Goal: Task Accomplishment & Management: Complete application form

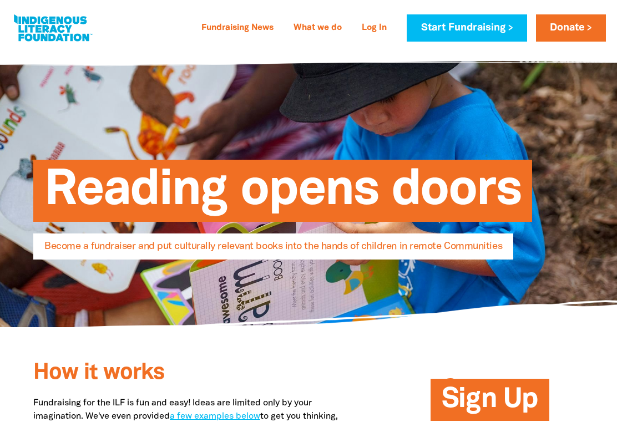
select select "AU"
click at [459, 31] on link "Start Fundraising" at bounding box center [467, 27] width 120 height 27
select select "AU"
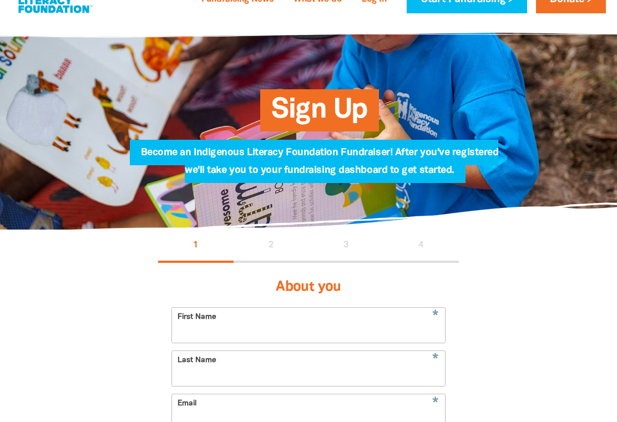
scroll to position [62, 0]
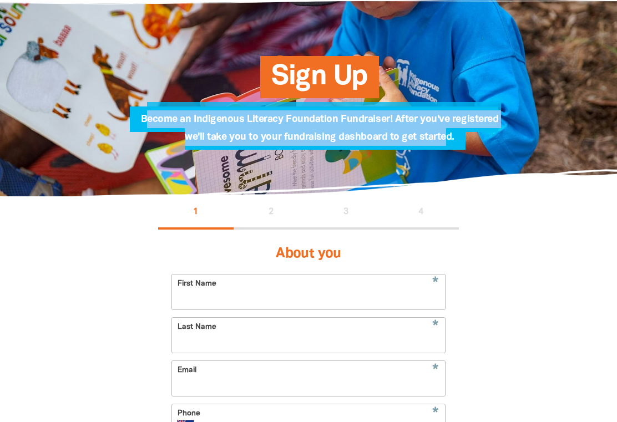
drag, startPoint x: 145, startPoint y: 120, endPoint x: 471, endPoint y: 145, distance: 326.6
click at [445, 141] on span "Become an Indigenous Literacy Foundation Fundraiser! After you've registered we…" at bounding box center [320, 132] width 358 height 35
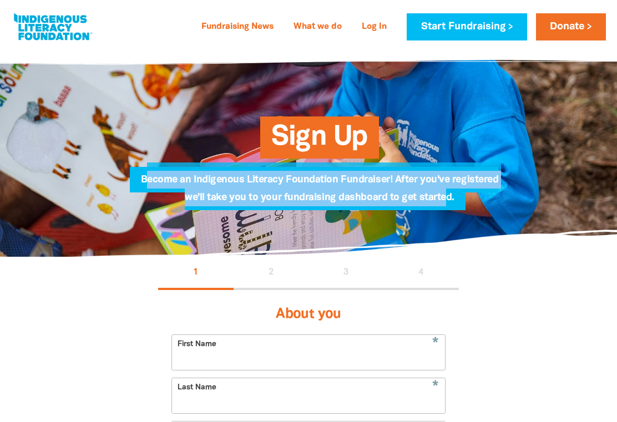
scroll to position [0, 0]
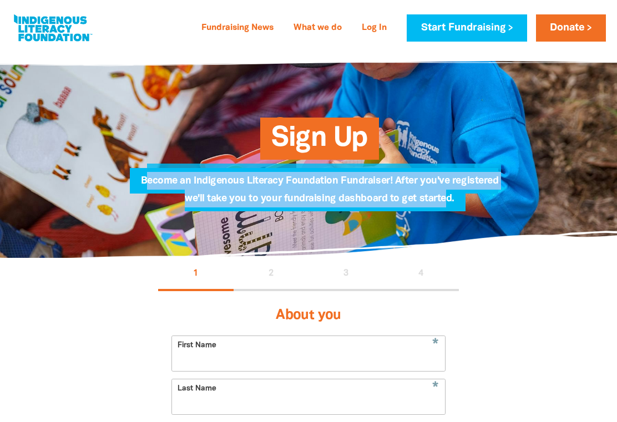
click at [38, 26] on link at bounding box center [52, 28] width 83 height 34
select select "AU"
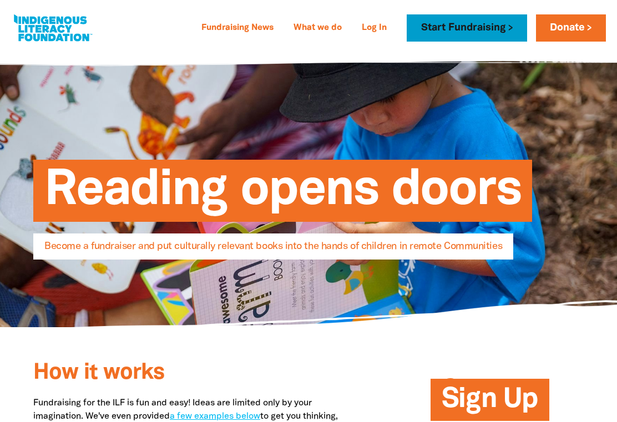
click at [462, 31] on link "Start Fundraising" at bounding box center [467, 27] width 120 height 27
select select "AU"
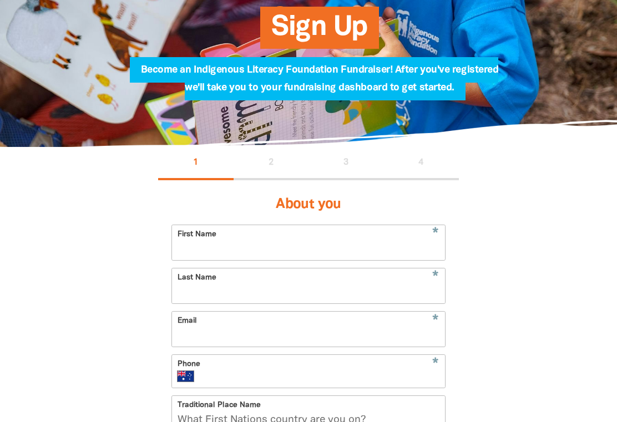
scroll to position [44, 0]
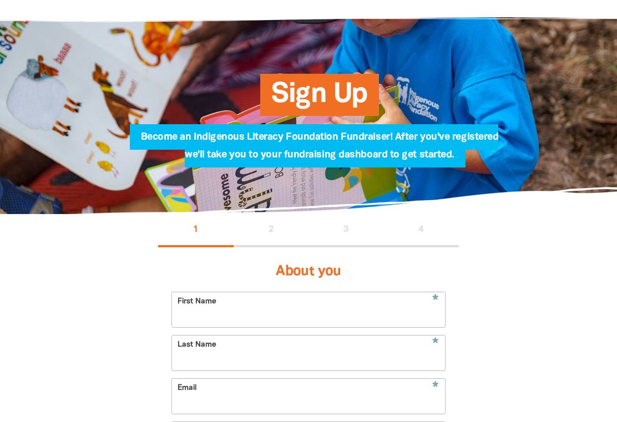
click at [222, 325] on input "First Name" at bounding box center [308, 309] width 272 height 35
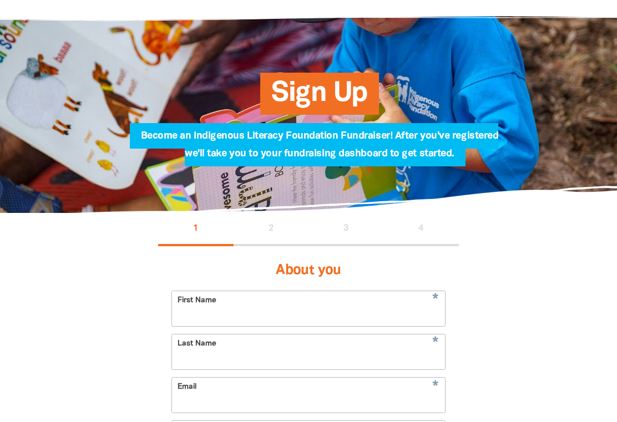
scroll to position [46, 0]
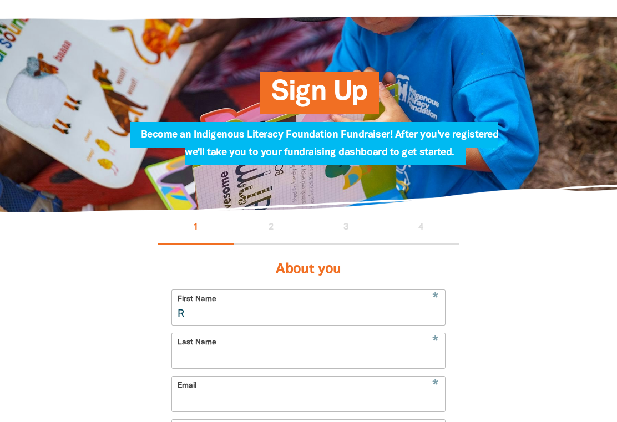
type input "[PERSON_NAME]"
click at [228, 354] on input "Last Name" at bounding box center [308, 350] width 272 height 35
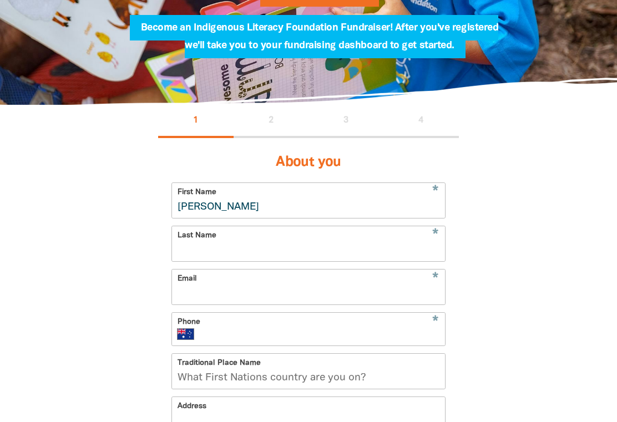
scroll to position [231, 0]
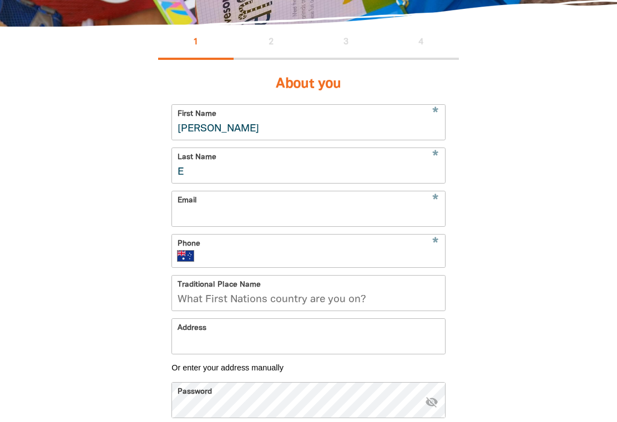
type input "[PERSON_NAME]"
click at [227, 213] on input "Email" at bounding box center [308, 208] width 272 height 35
type input "reggers@ngabul.org"
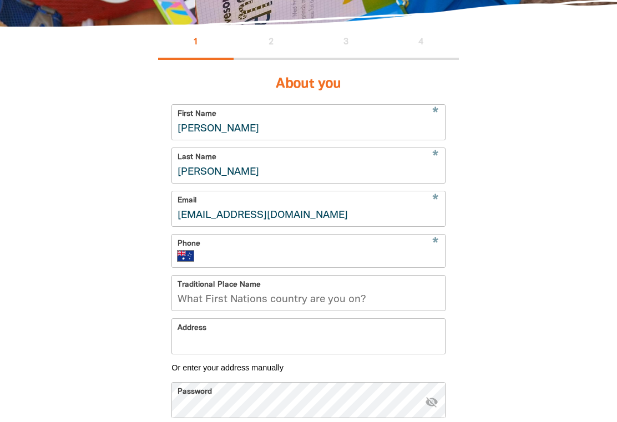
click at [240, 257] on input "Phone" at bounding box center [321, 256] width 235 height 11
type input "0434 649 219"
type input "Gadigal"
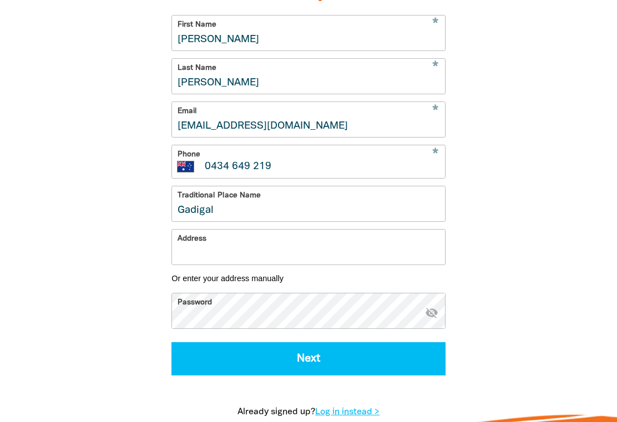
click at [260, 217] on input "Gadigal" at bounding box center [308, 203] width 272 height 35
click at [203, 244] on input "Address" at bounding box center [308, 247] width 272 height 35
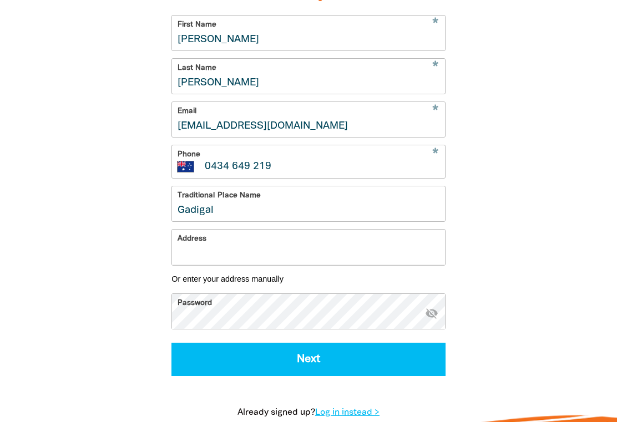
click at [578, 226] on div "1 2 3 4 About you * First Name Rachel * Last Name Eggers * Email reggers@ngabul…" at bounding box center [308, 189] width 617 height 504
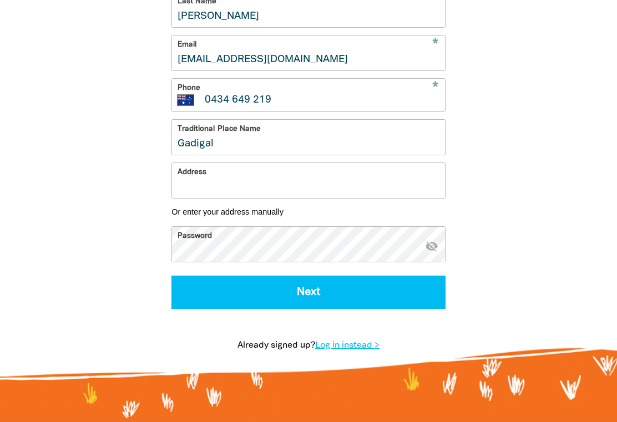
scroll to position [388, 0]
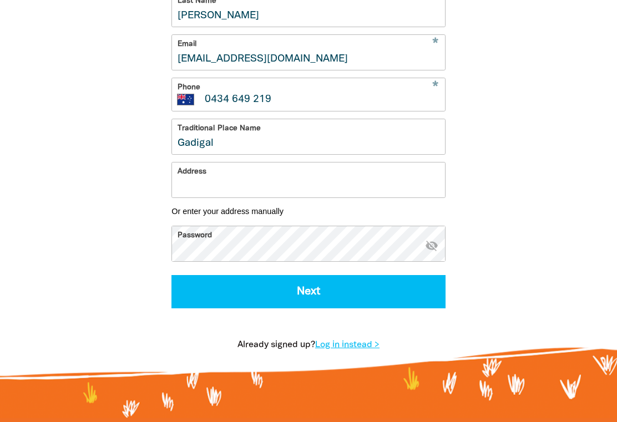
click at [257, 170] on input "Address" at bounding box center [308, 180] width 272 height 35
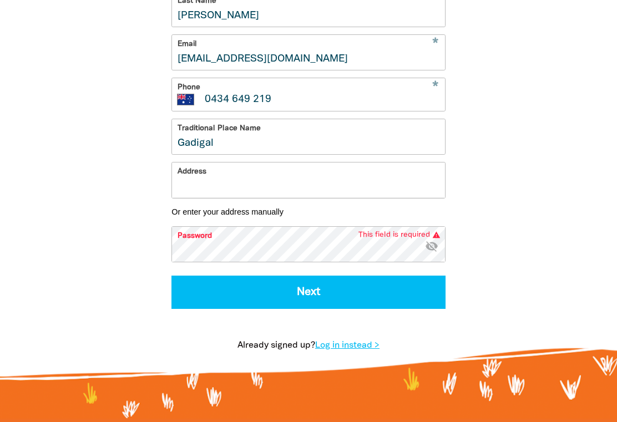
click at [236, 143] on input "Gadigal" at bounding box center [308, 136] width 272 height 35
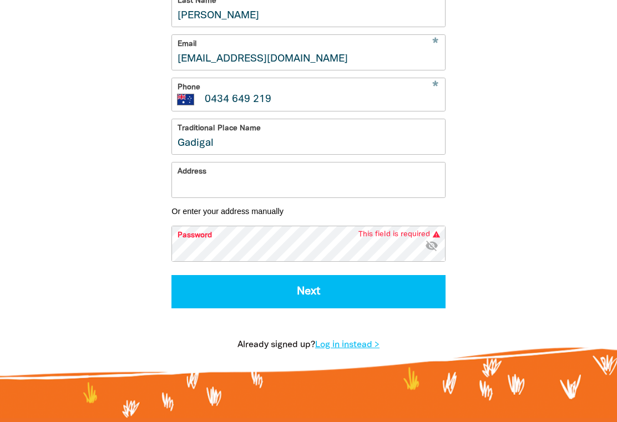
click at [210, 195] on input "Address" at bounding box center [308, 180] width 272 height 35
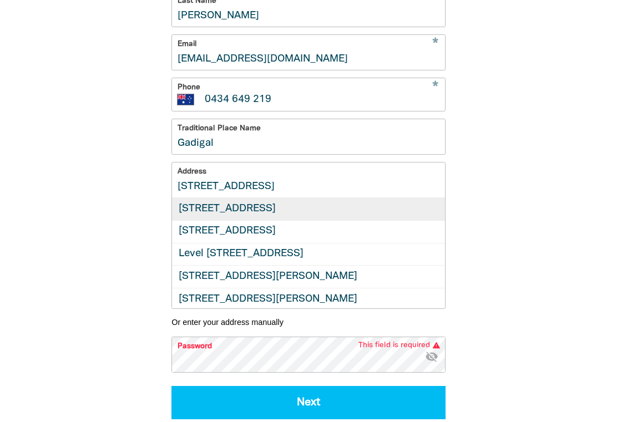
click at [312, 211] on div "[STREET_ADDRESS]" at bounding box center [308, 209] width 272 height 22
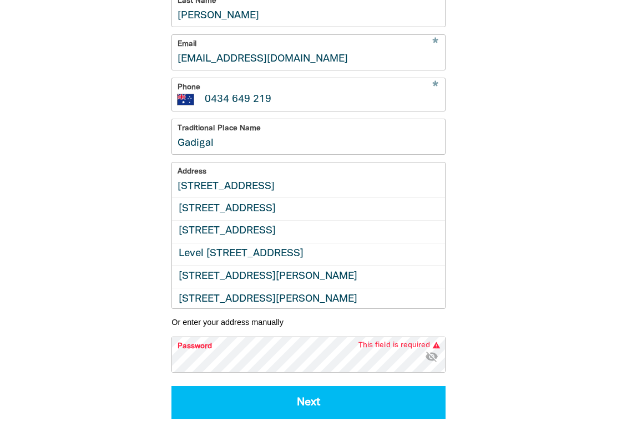
type input "[STREET_ADDRESS]"
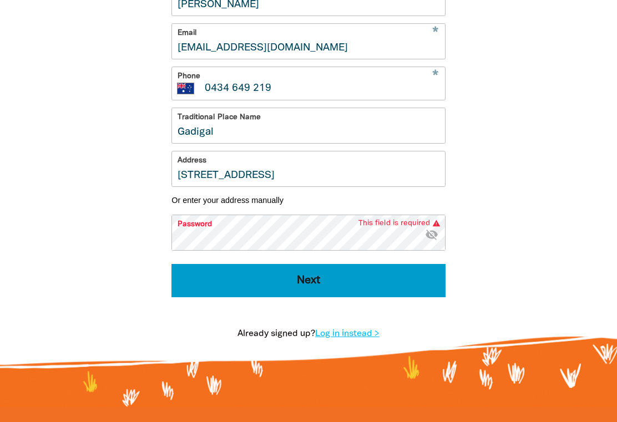
scroll to position [451, 0]
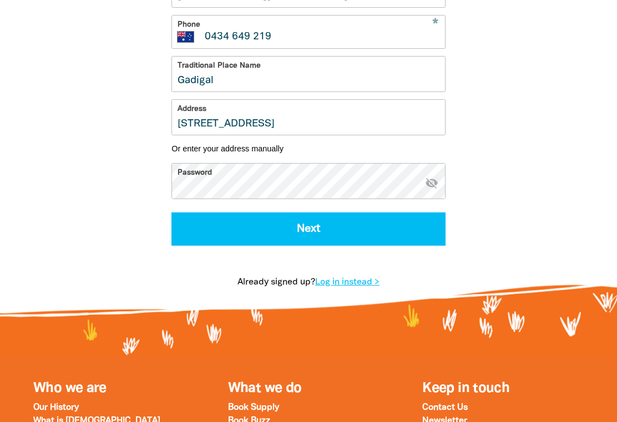
click at [171, 213] on button "Next" at bounding box center [308, 229] width 274 height 33
select select "No"
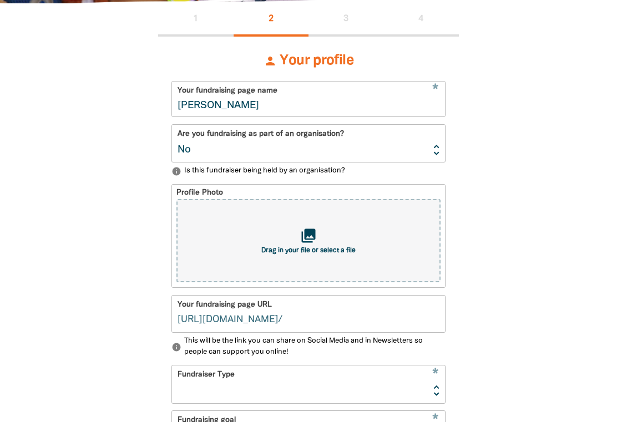
type input "rachel-eggers"
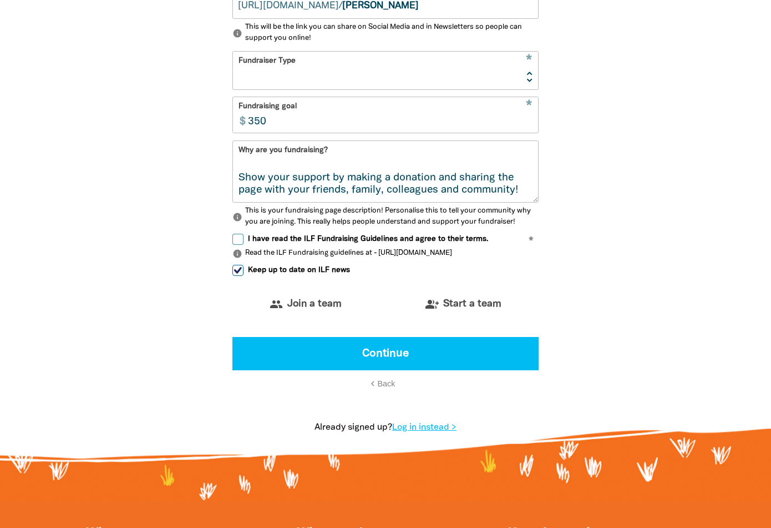
scroll to position [569, 0]
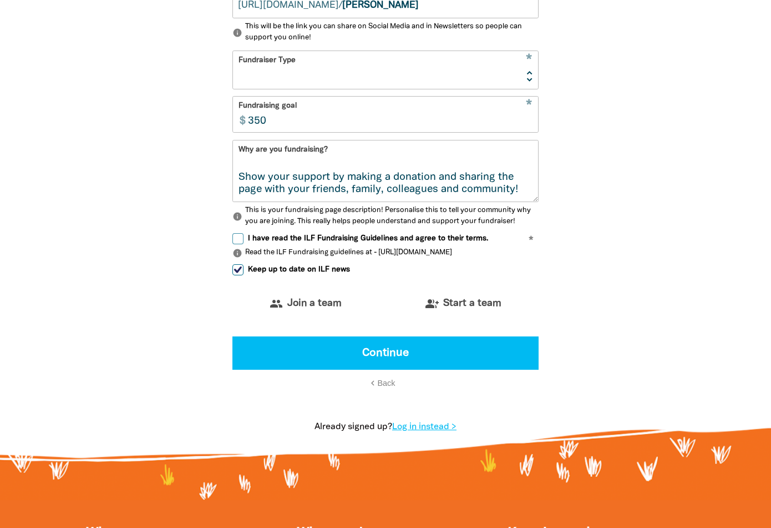
click at [361, 190] on textarea "We are raising funds to support the Indigenous Literacy Foundation (ILF) to pro…" at bounding box center [385, 181] width 305 height 42
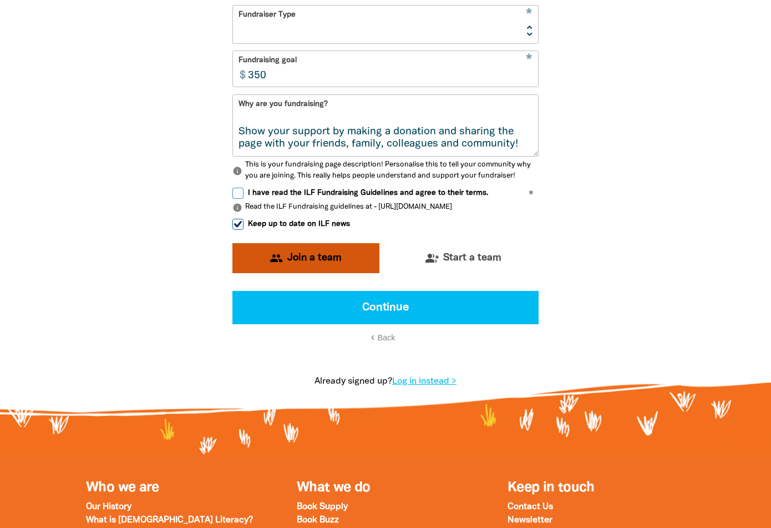
scroll to position [606, 0]
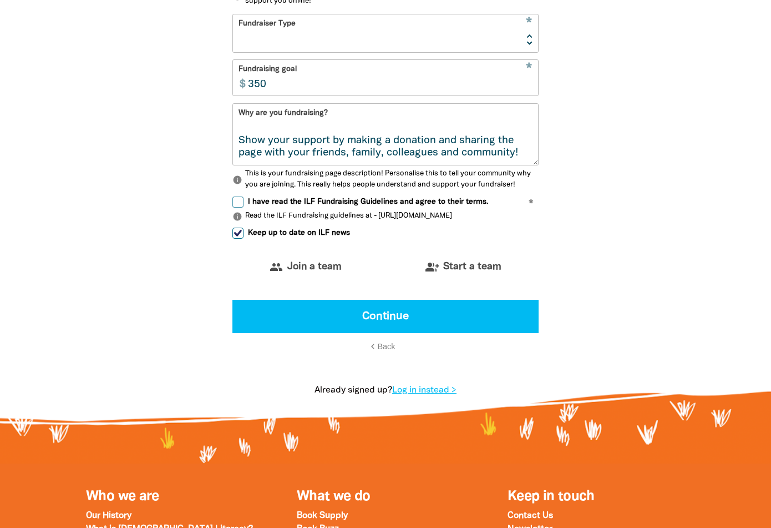
click at [328, 202] on span "I have read the ILF Fundraising Guidelines and agree to their terms." at bounding box center [368, 201] width 240 height 11
click at [244, 202] on input "I have read the ILF Fundraising Guidelines and agree to their terms." at bounding box center [237, 201] width 11 height 11
checkbox input "true"
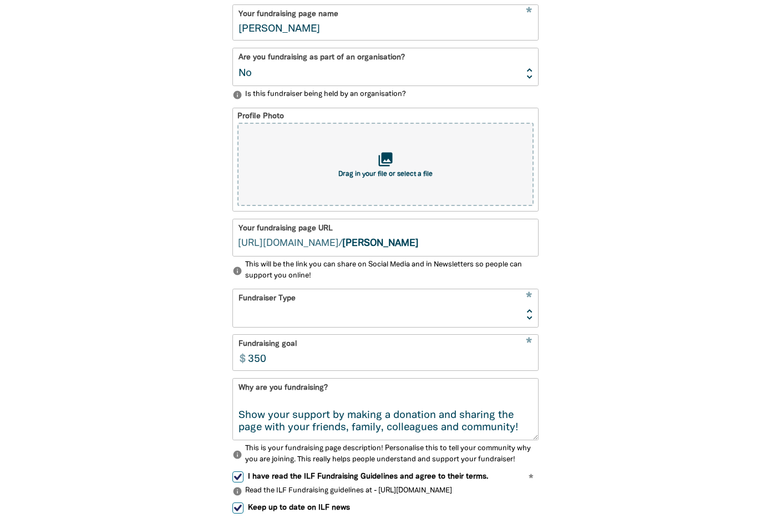
scroll to position [204, 0]
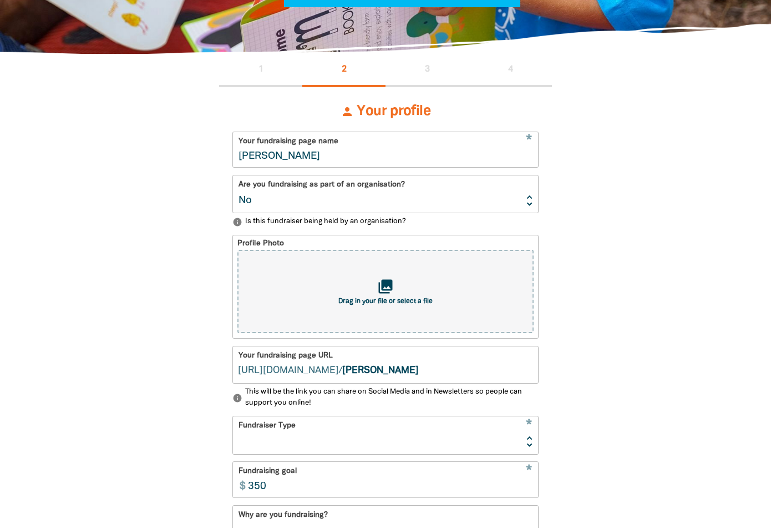
click at [283, 422] on select "Event Activity Donations Instead of Gifts Business School or Library In Memoriam" at bounding box center [385, 434] width 305 height 37
click at [544, 271] on div "person Your profile * Your fundraising page name Rachel Eggers Are you fundrais…" at bounding box center [385, 427] width 333 height 681
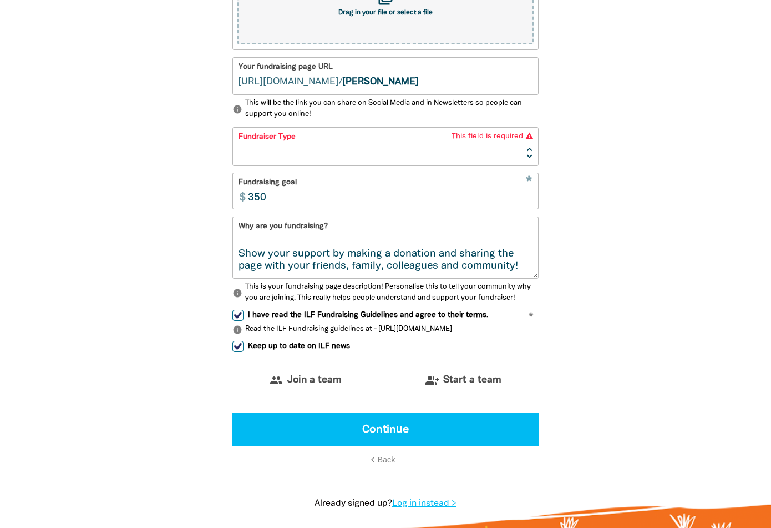
scroll to position [501, 0]
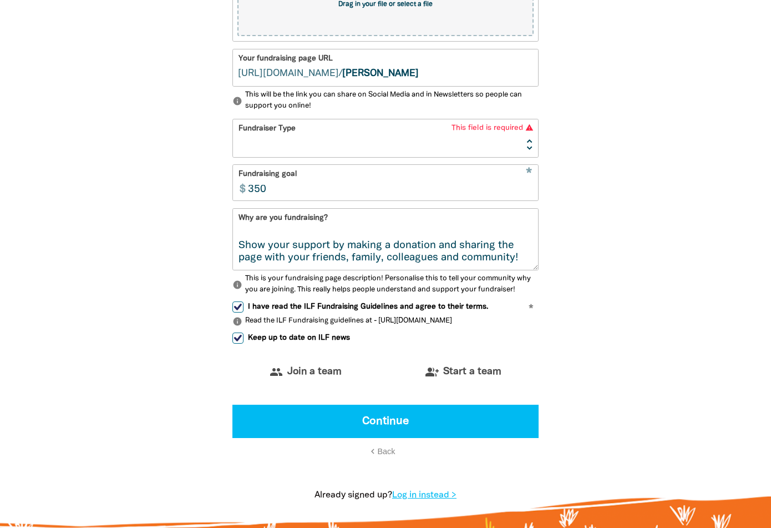
click at [467, 137] on select "Event Activity Donations Instead of Gifts Business School or Library In Memoriam" at bounding box center [385, 137] width 305 height 37
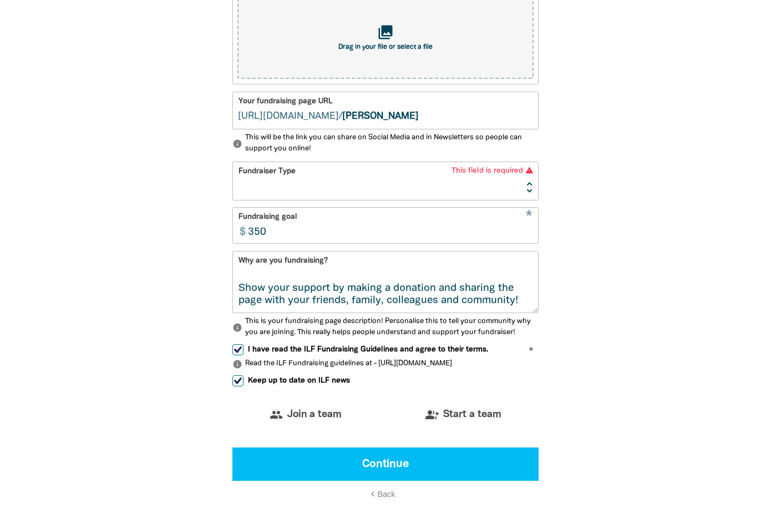
scroll to position [444, 0]
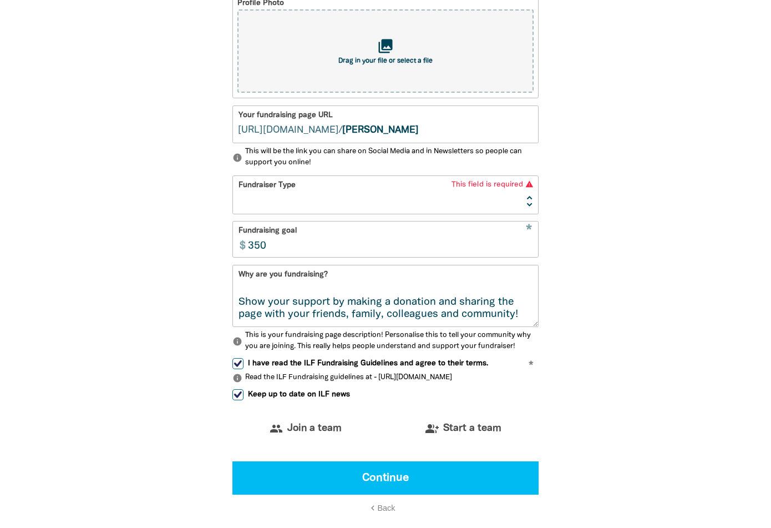
click at [459, 203] on select "Event Activity Donations Instead of Gifts Business School or Library In Memoriam" at bounding box center [385, 194] width 305 height 37
click at [413, 198] on select "Event Activity Donations Instead of Gifts Business School or Library In Memoriam" at bounding box center [385, 194] width 305 height 37
select select "Activity"
click at [233, 177] on select "Event Activity Donations Instead of Gifts Business School or Library In Memoriam" at bounding box center [385, 194] width 305 height 37
click at [583, 214] on div "1 2 3 4 person Your profile * Your fundraising page name Rachel Eggers Are you …" at bounding box center [385, 197] width 399 height 767
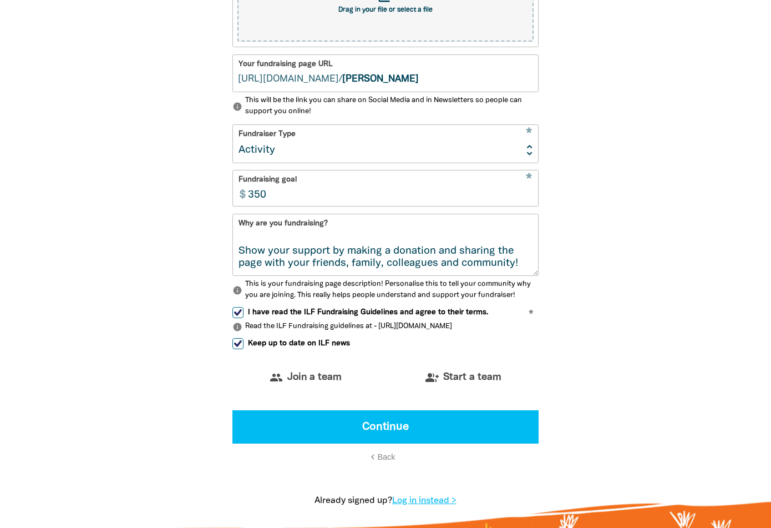
scroll to position [558, 0]
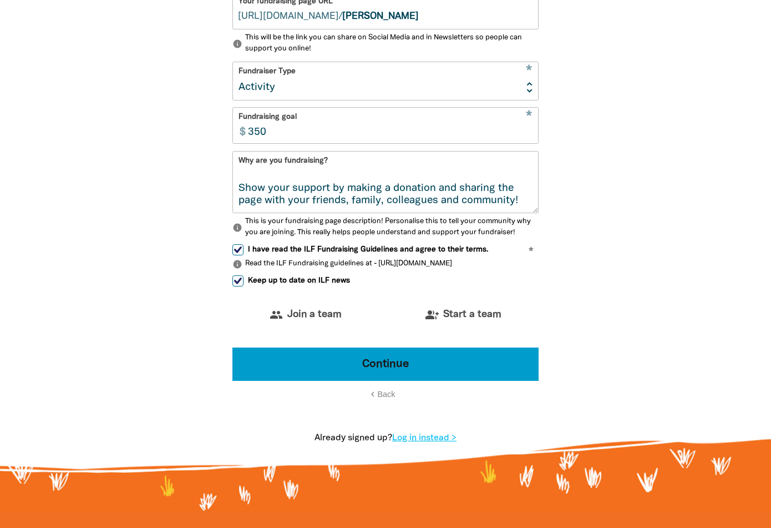
click at [362, 371] on button "Continue" at bounding box center [385, 363] width 306 height 33
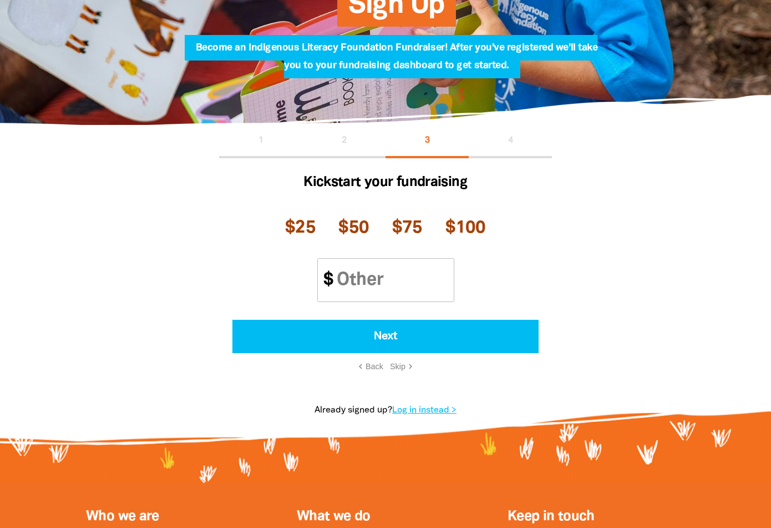
scroll to position [125, 0]
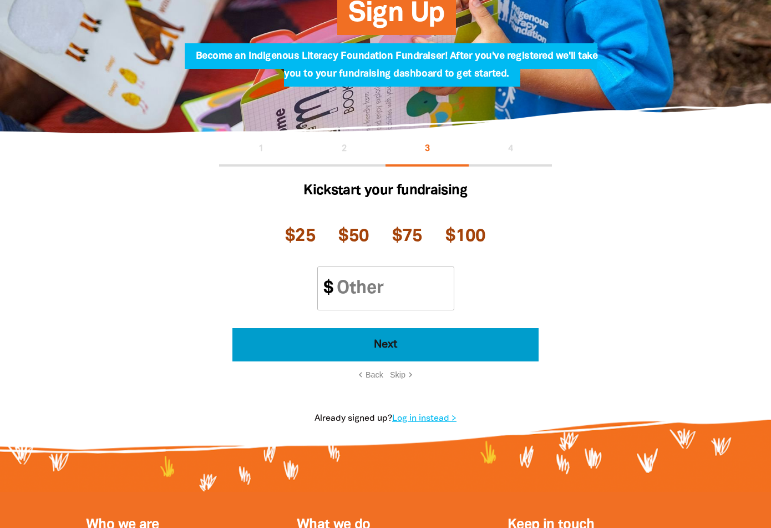
click at [378, 337] on button "Next" at bounding box center [385, 344] width 306 height 33
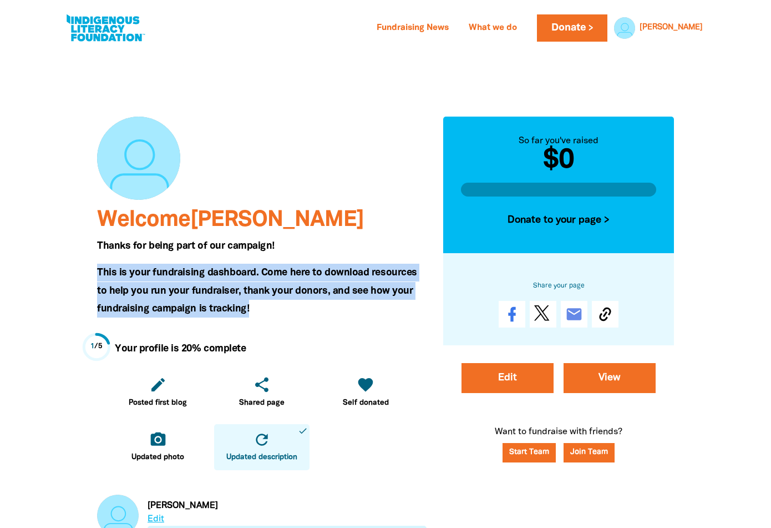
drag, startPoint x: 96, startPoint y: 272, endPoint x: 275, endPoint y: 305, distance: 181.6
click at [275, 305] on h5 "This is your fundraising dashboard. Come here to download resources to help you…" at bounding box center [262, 291] width 330 height 54
copy span "This is your fundraising dashboard. Come here to download resources to help you…"
click at [517, 378] on link "Edit" at bounding box center [508, 378] width 92 height 30
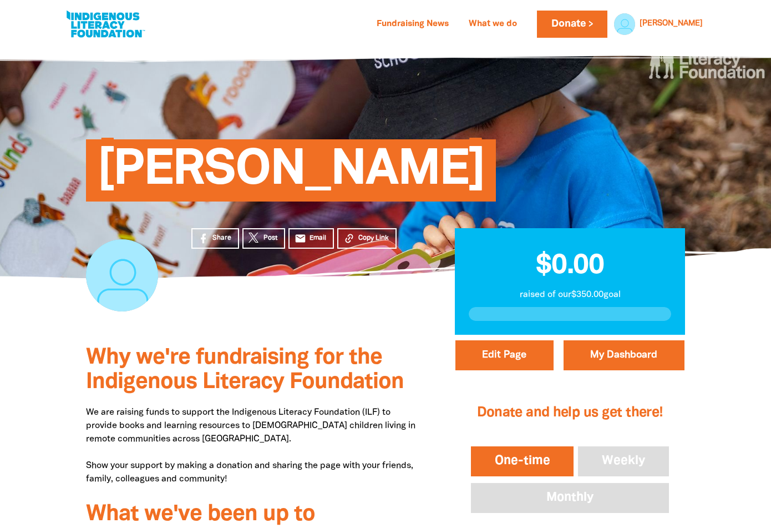
select select "No"
select select "Activity"
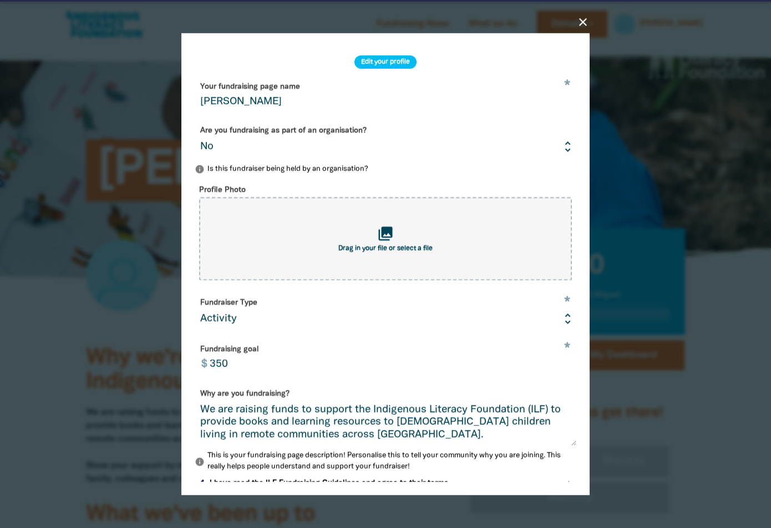
scroll to position [51, 0]
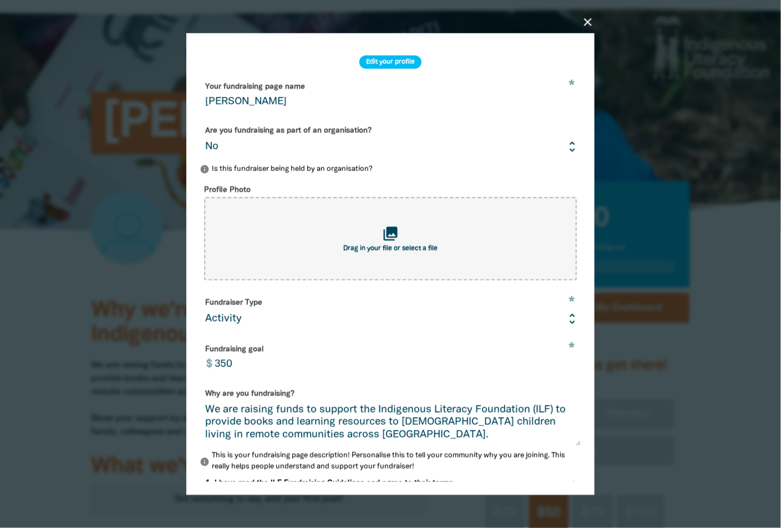
click at [585, 21] on icon "close" at bounding box center [587, 21] width 13 height 13
click at [585, 22] on icon "close" at bounding box center [587, 21] width 13 height 13
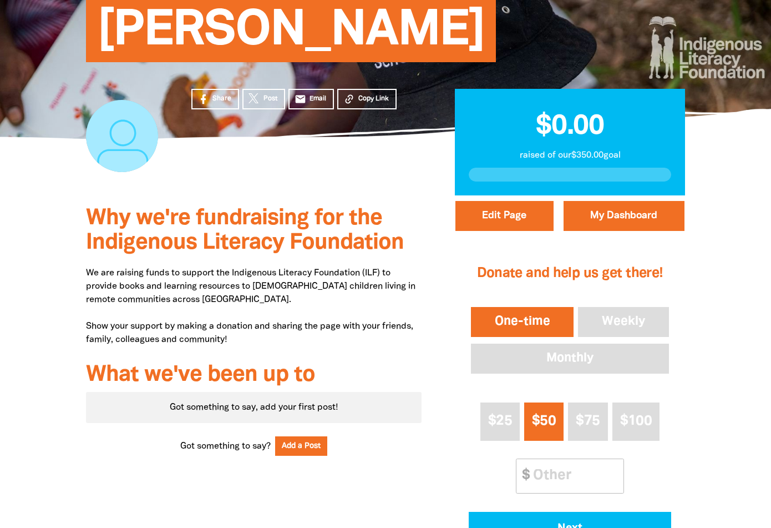
scroll to position [131, 0]
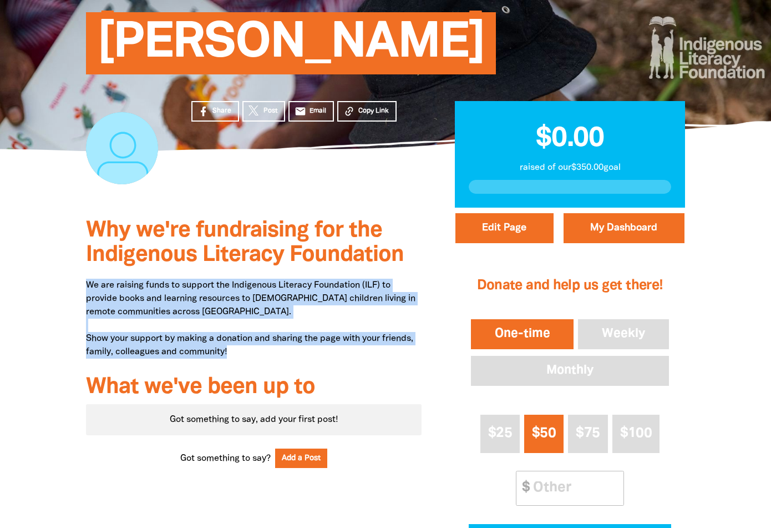
drag, startPoint x: 87, startPoint y: 285, endPoint x: 235, endPoint y: 355, distance: 164.5
click at [235, 355] on p "We are raising funds to support the Indigenous Literacy Foundation (ILF) to pro…" at bounding box center [254, 319] width 336 height 80
copy p "We are raising funds to support the Indigenous Literacy Foundation (ILF) to pro…"
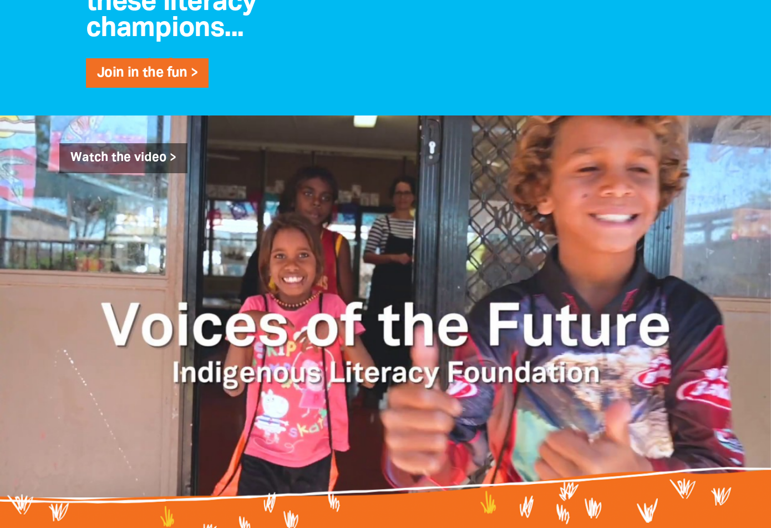
scroll to position [831, 0]
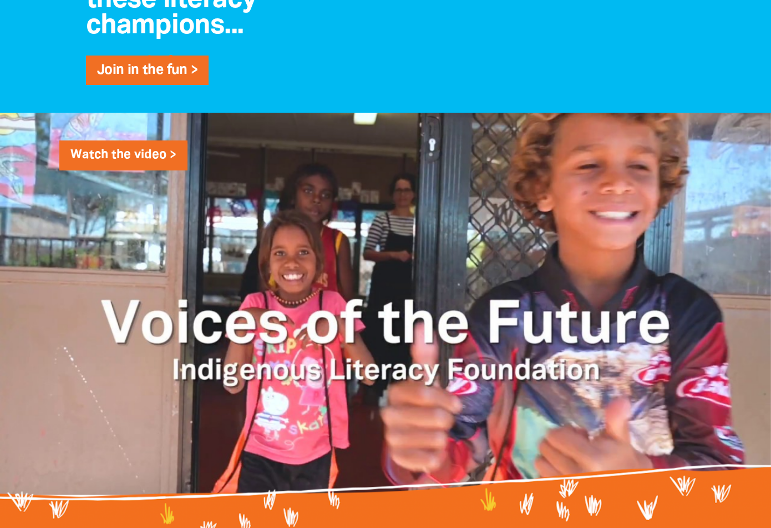
click at [154, 154] on link "Watch the video >" at bounding box center [123, 155] width 128 height 30
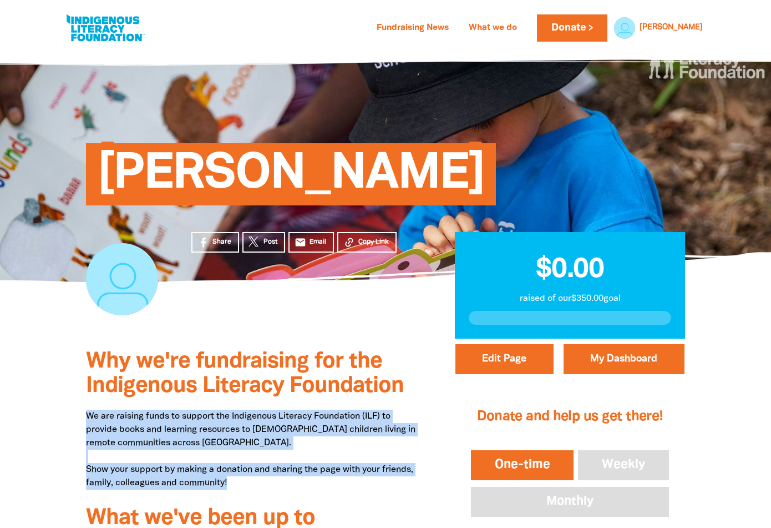
click at [117, 33] on link at bounding box center [105, 28] width 83 height 34
select select "AU"
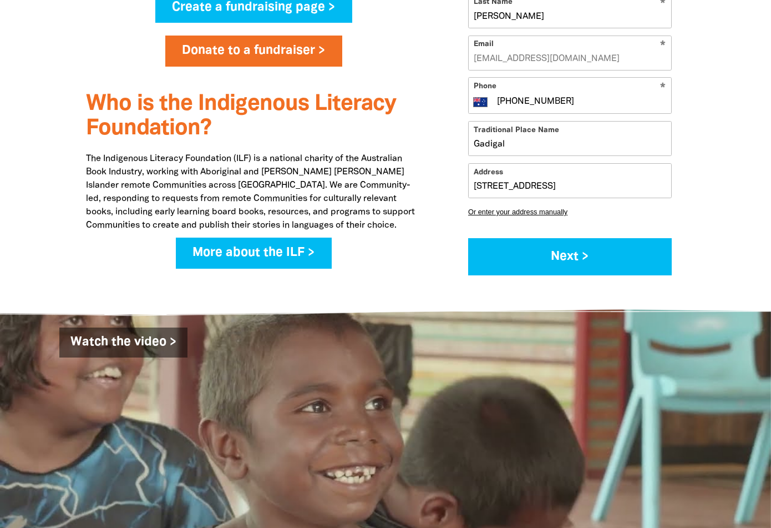
scroll to position [843, 0]
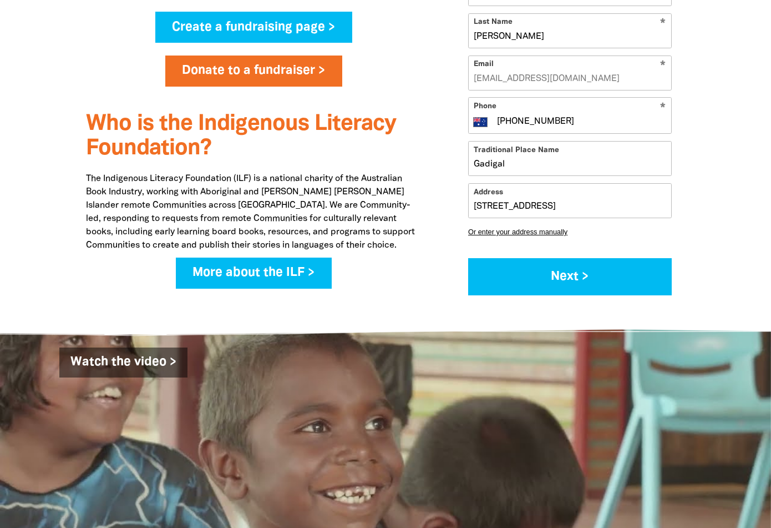
click at [259, 204] on p "The Indigenous Literacy Foundation (ILF) is a national charity of the Australia…" at bounding box center [254, 212] width 336 height 80
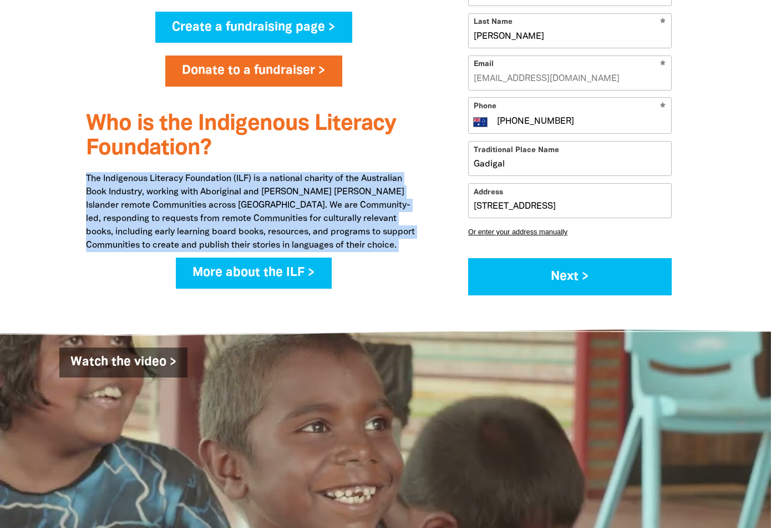
click at [259, 204] on p "The Indigenous Literacy Foundation (ILF) is a national charity of the Australia…" at bounding box center [254, 212] width 336 height 80
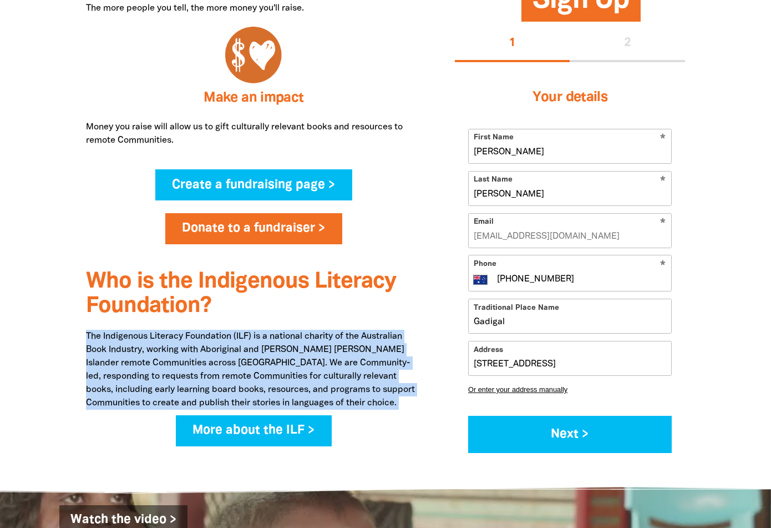
scroll to position [667, 0]
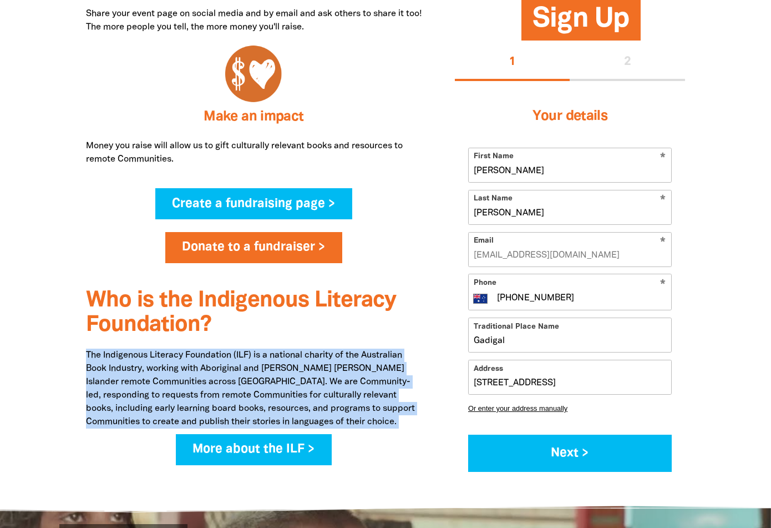
copy div "The Indigenous Literacy Foundation (ILF) is a national charity of the Australia…"
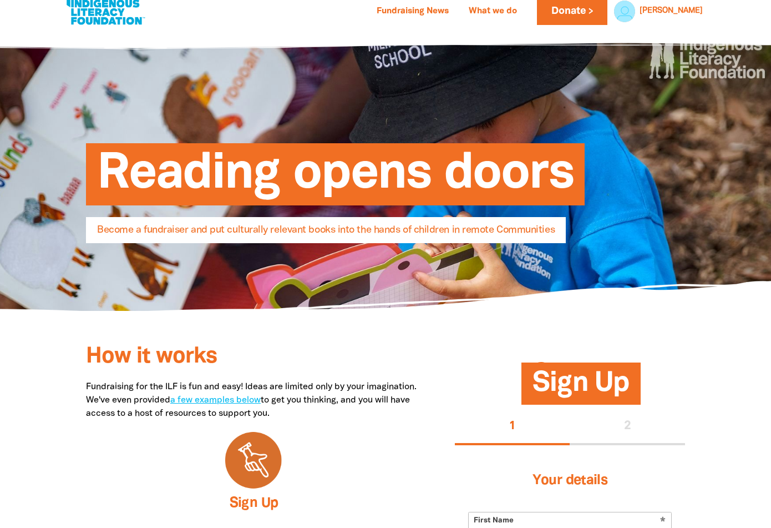
scroll to position [0, 0]
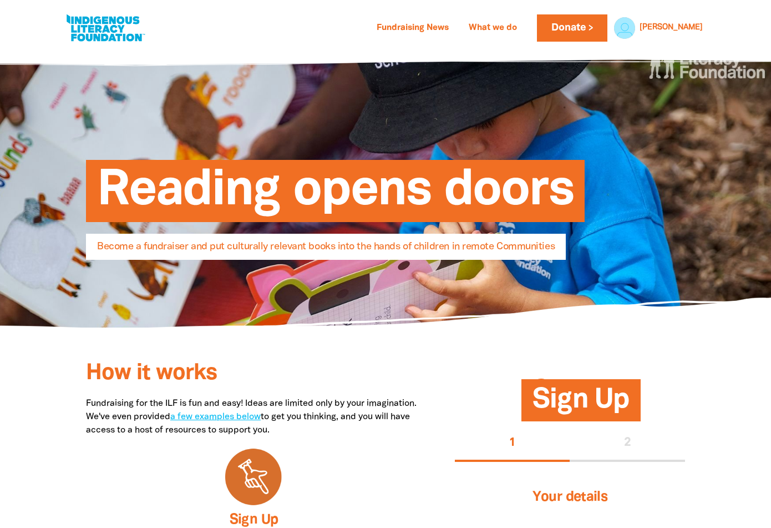
click at [288, 246] on span "Become a fundraiser and put culturally relevant books into the hands of childre…" at bounding box center [326, 251] width 458 height 18
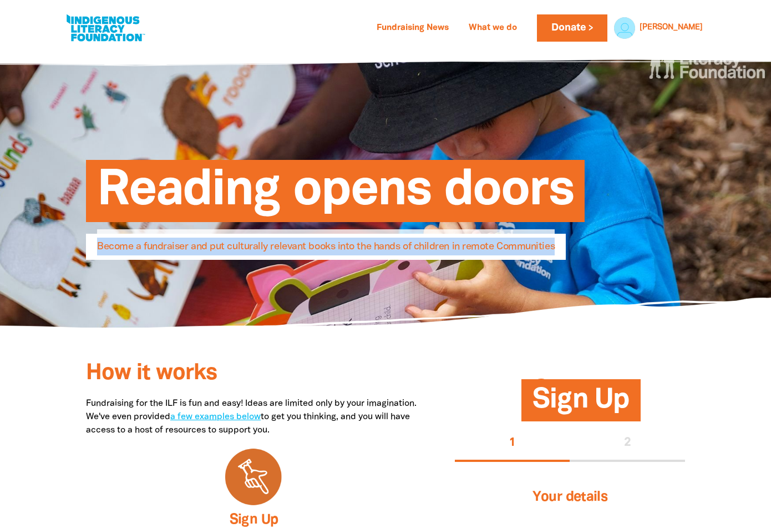
click at [288, 246] on span "Become a fundraiser and put culturally relevant books into the hands of childre…" at bounding box center [326, 251] width 458 height 18
copy span "Become a fundraiser and put culturally relevant books into the hands of childre…"
click at [424, 180] on span "Reading opens doors" at bounding box center [335, 195] width 477 height 54
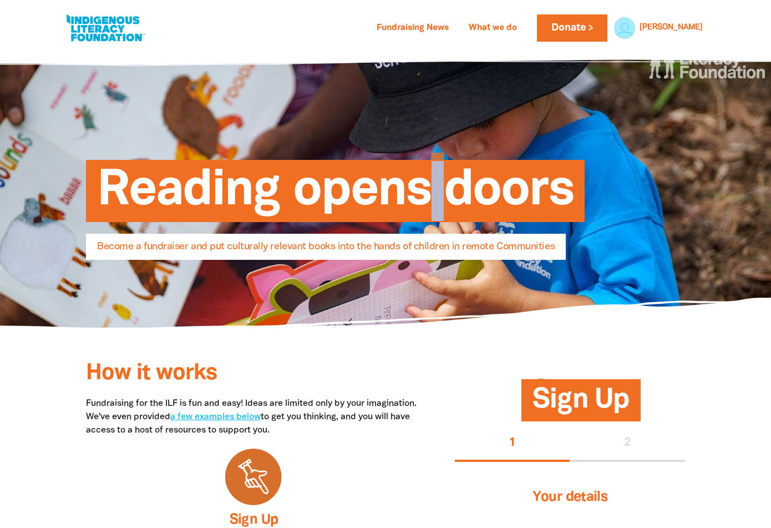
click at [424, 180] on span "Reading opens doors" at bounding box center [335, 195] width 477 height 54
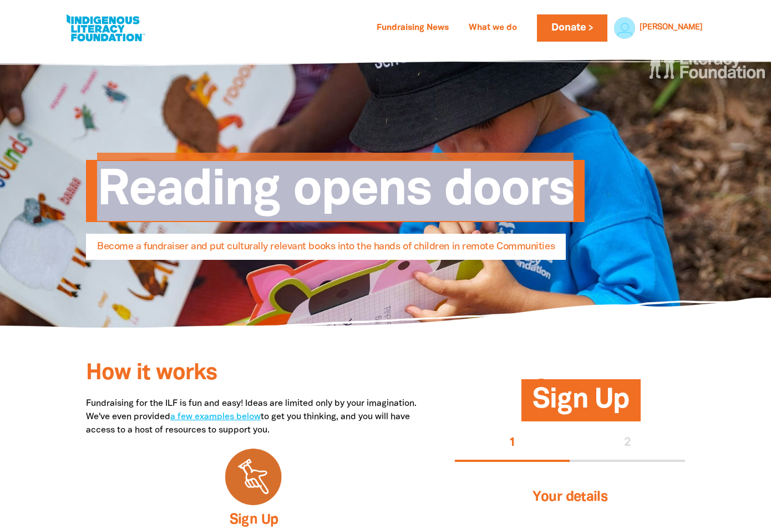
click at [424, 180] on span "Reading opens doors" at bounding box center [335, 195] width 477 height 54
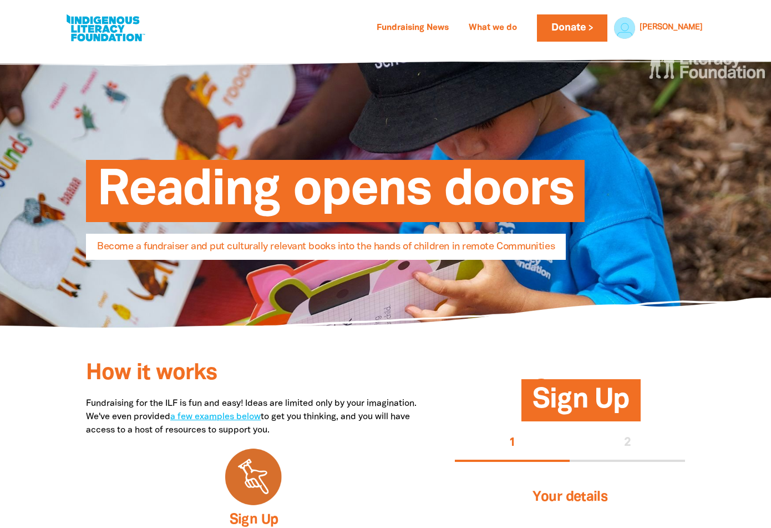
click at [414, 188] on span "Reading opens doors" at bounding box center [335, 195] width 477 height 54
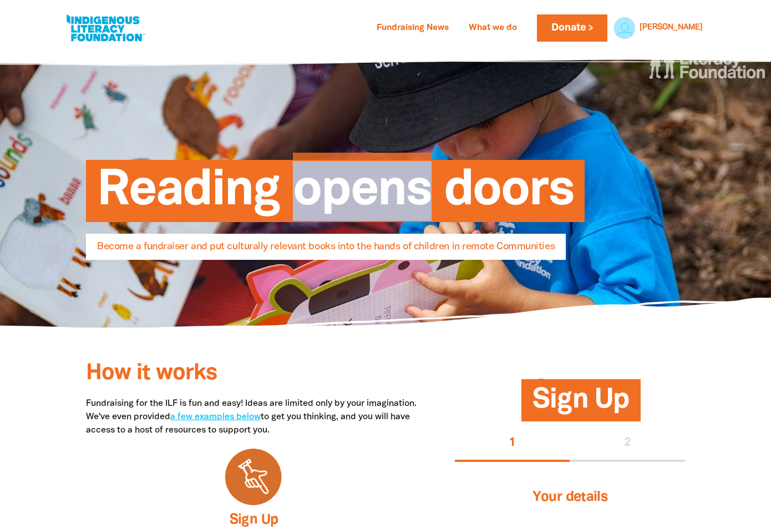
click at [414, 188] on span "Reading opens doors" at bounding box center [335, 195] width 477 height 54
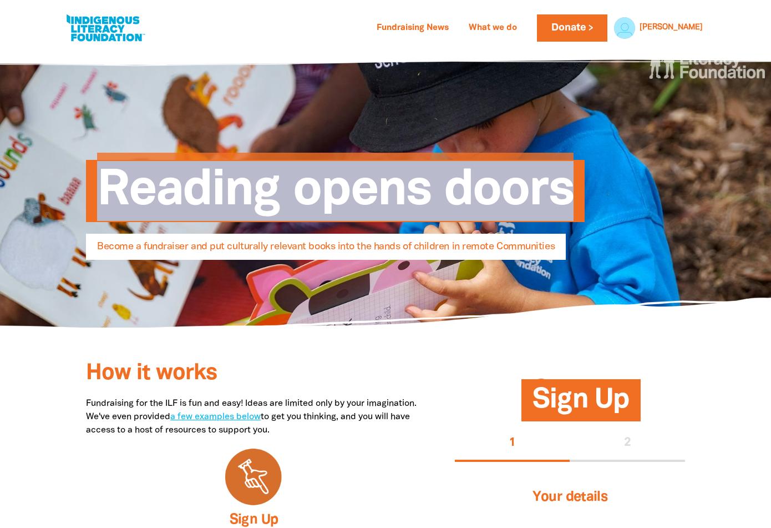
click at [414, 188] on span "Reading opens doors" at bounding box center [335, 195] width 477 height 54
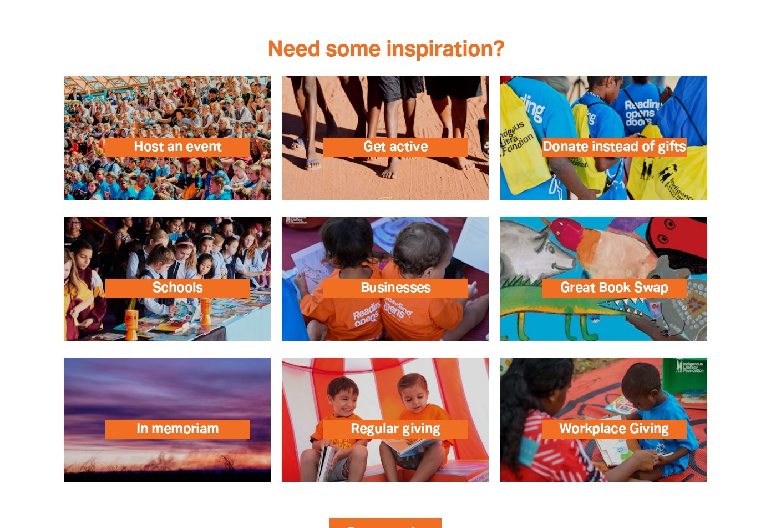
scroll to position [1551, 0]
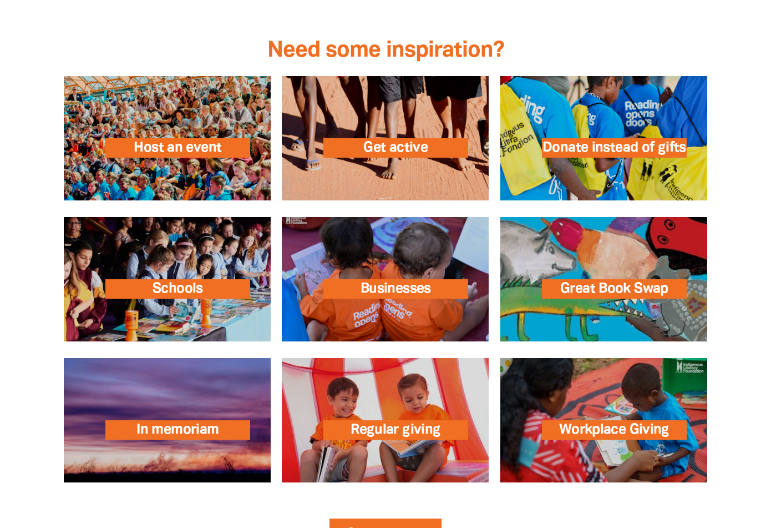
click at [576, 37] on div at bounding box center [386, 16] width 666 height 45
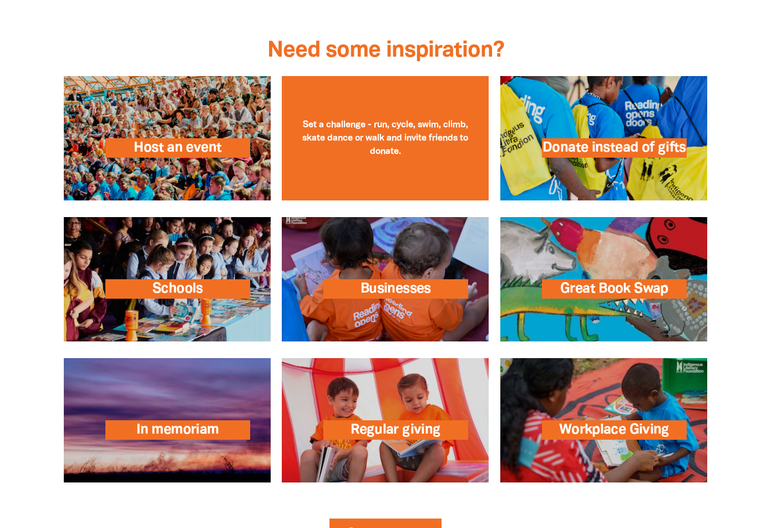
click at [365, 103] on link at bounding box center [385, 138] width 207 height 124
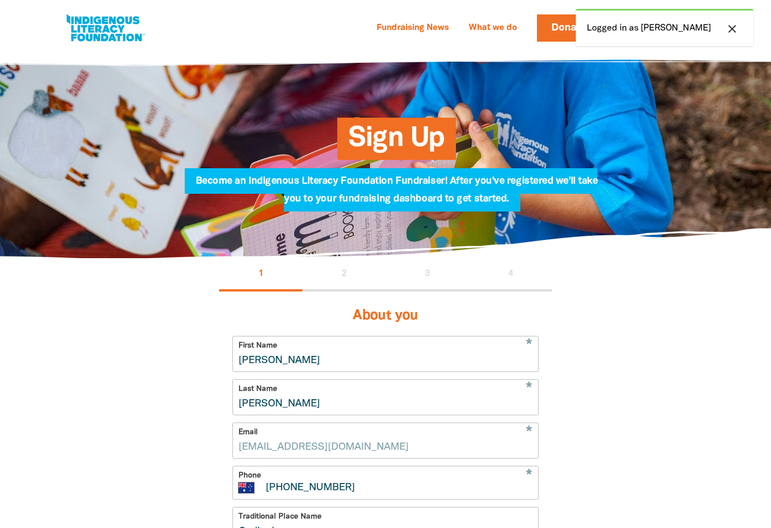
select select "AU"
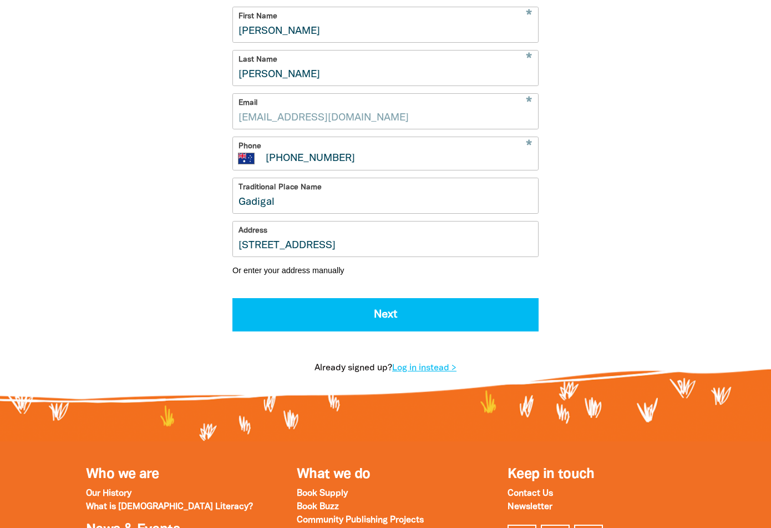
scroll to position [387, 0]
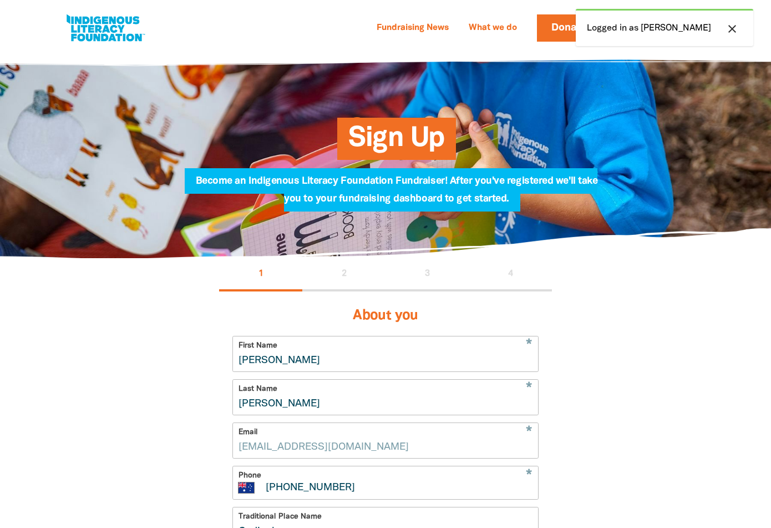
select select "AU"
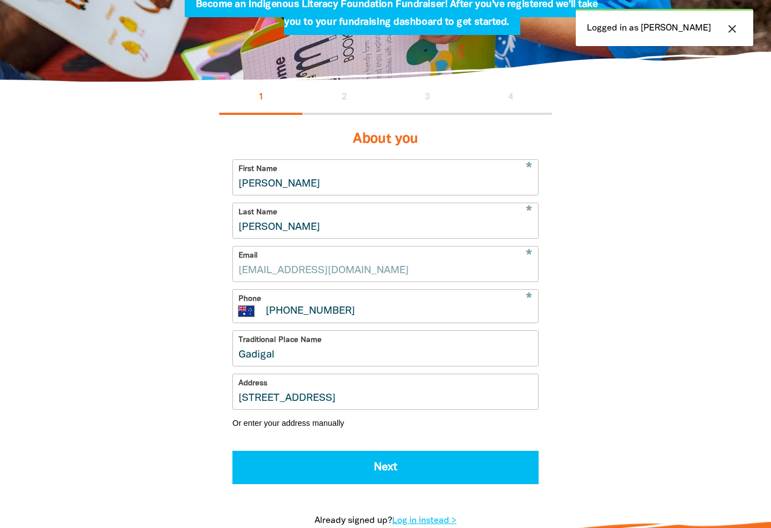
scroll to position [494, 0]
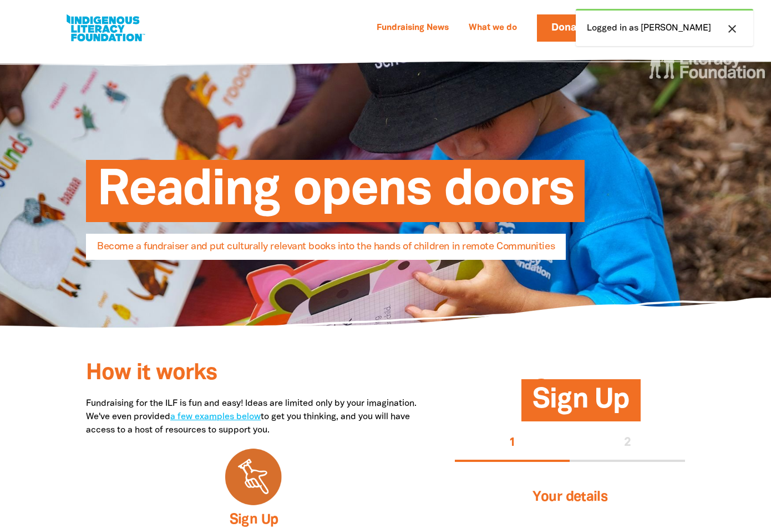
select select "AU"
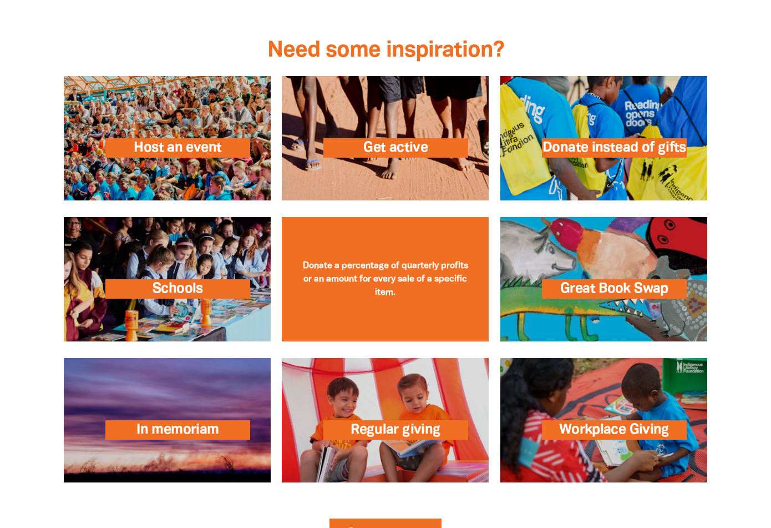
click at [447, 266] on link at bounding box center [385, 279] width 207 height 124
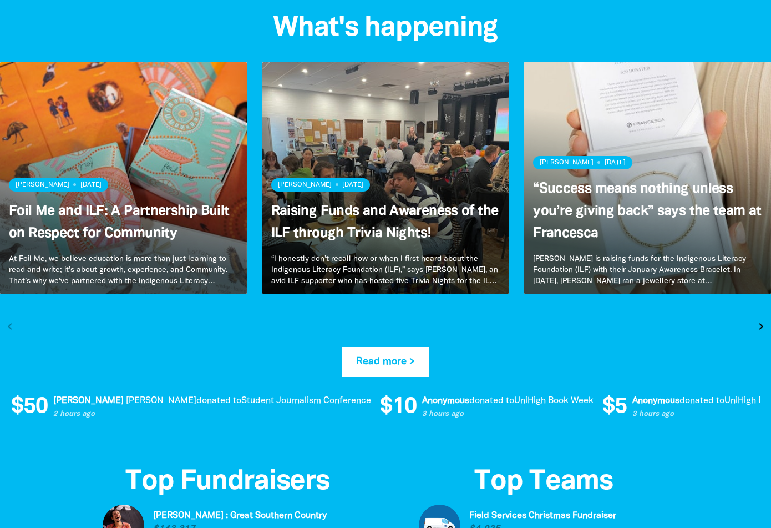
scroll to position [2144, 0]
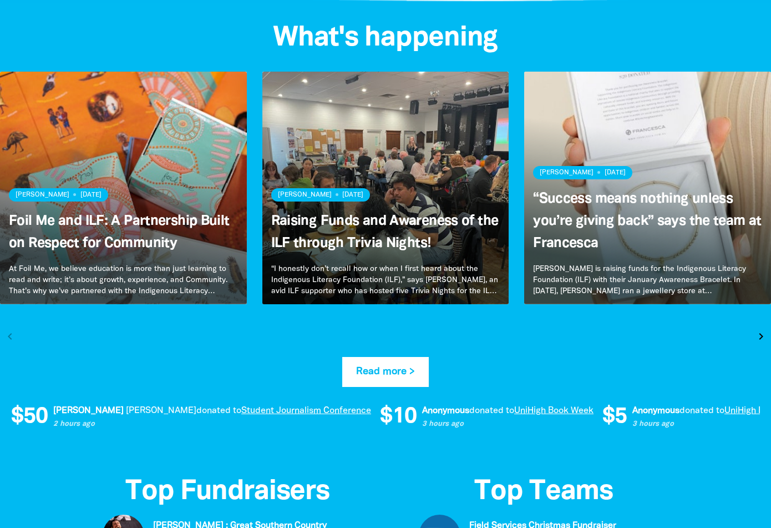
click at [569, 292] on link "Read more" at bounding box center [647, 188] width 247 height 232
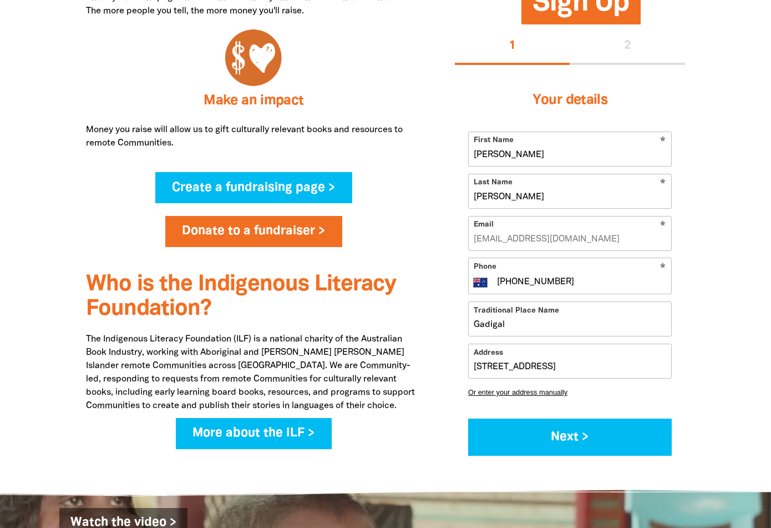
scroll to position [0, 0]
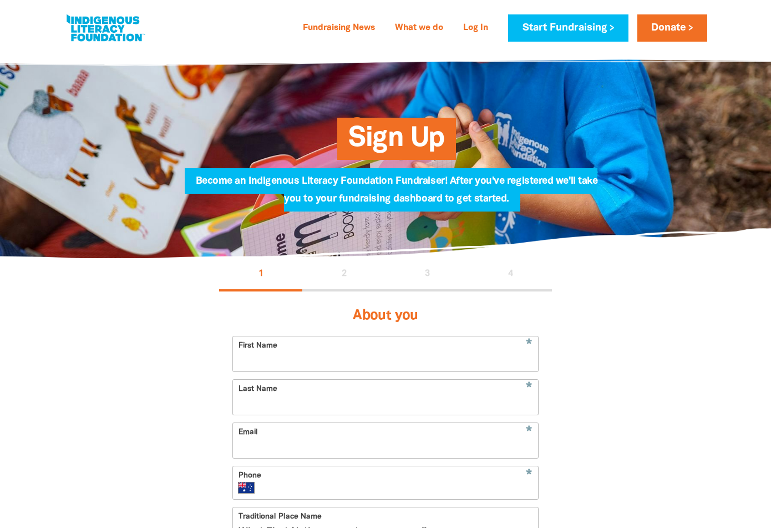
select select "AU"
type input "[PERSON_NAME]"
type input "[EMAIL_ADDRESS][DOMAIN_NAME]"
type input "[PHONE_NUMBER]"
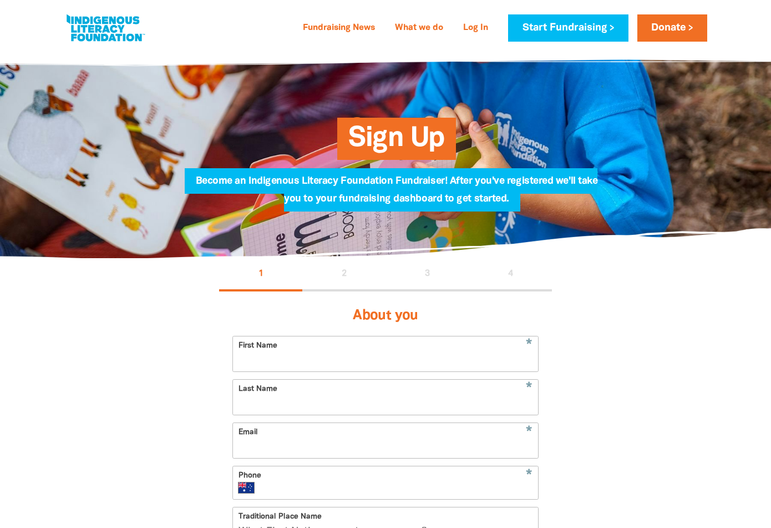
type input "Gadigal"
type input "[STREET_ADDRESS]"
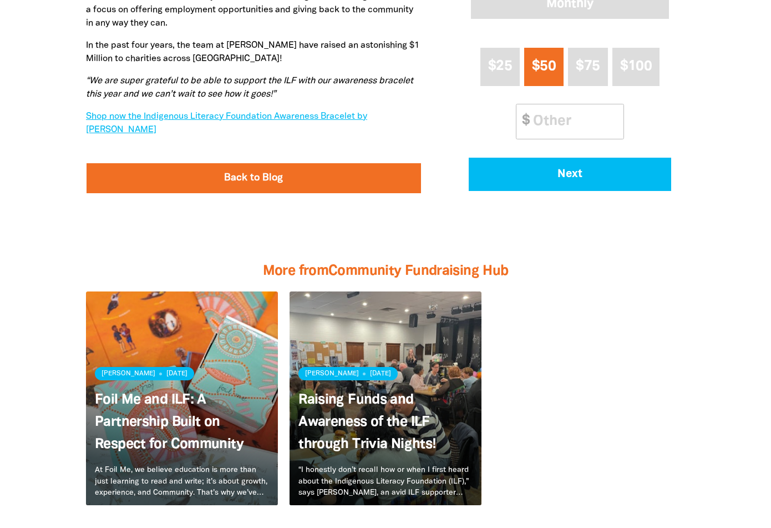
scroll to position [2071, 0]
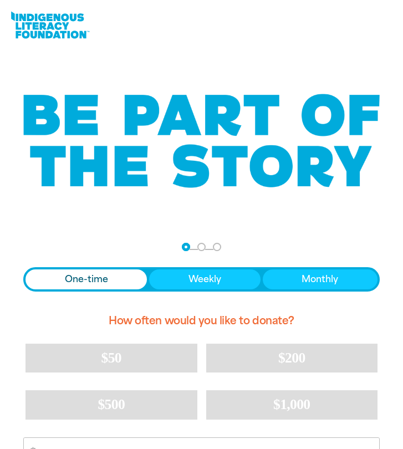
click at [211, 149] on img at bounding box center [202, 141] width 376 height 136
click at [206, 280] on span "Weekly" at bounding box center [205, 279] width 33 height 13
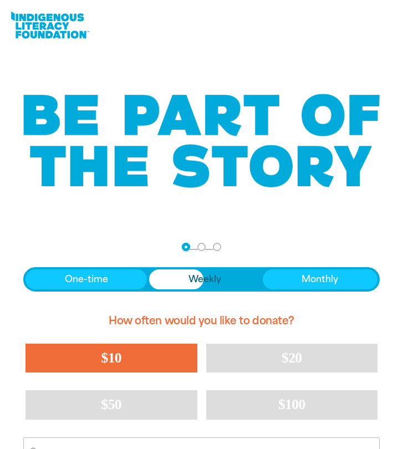
click at [181, 373] on button "$10" at bounding box center [112, 358] width 172 height 29
select select "AU"
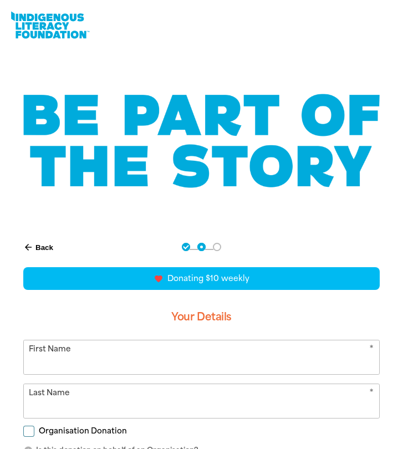
click at [54, 27] on link at bounding box center [49, 25] width 83 height 34
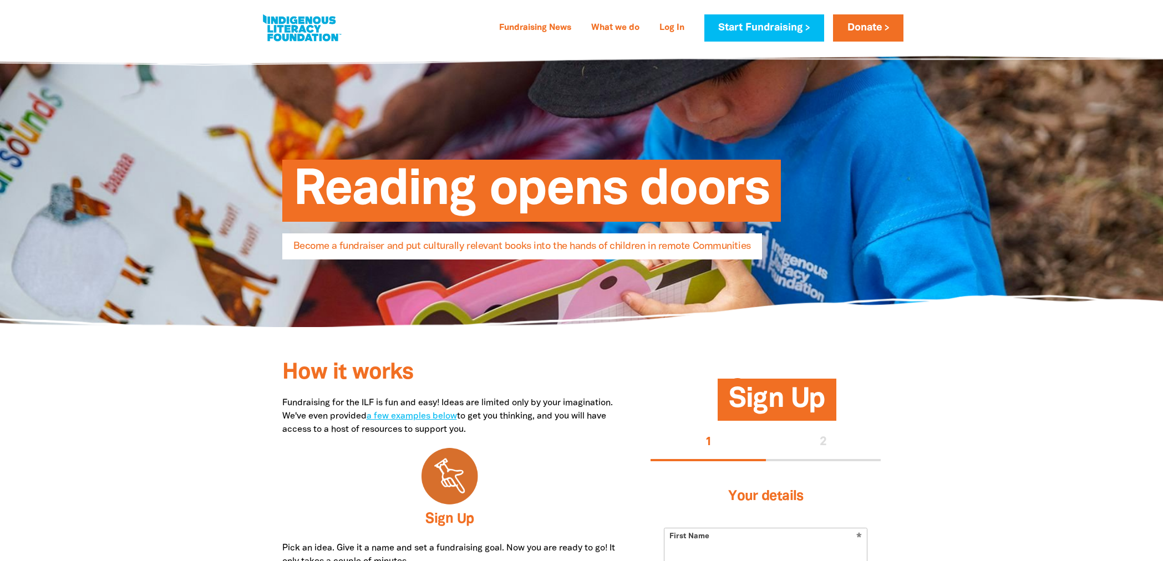
select select "AU"
type input "[PERSON_NAME]"
type input "[EMAIL_ADDRESS][DOMAIN_NAME]"
type input "[PHONE_NUMBER]"
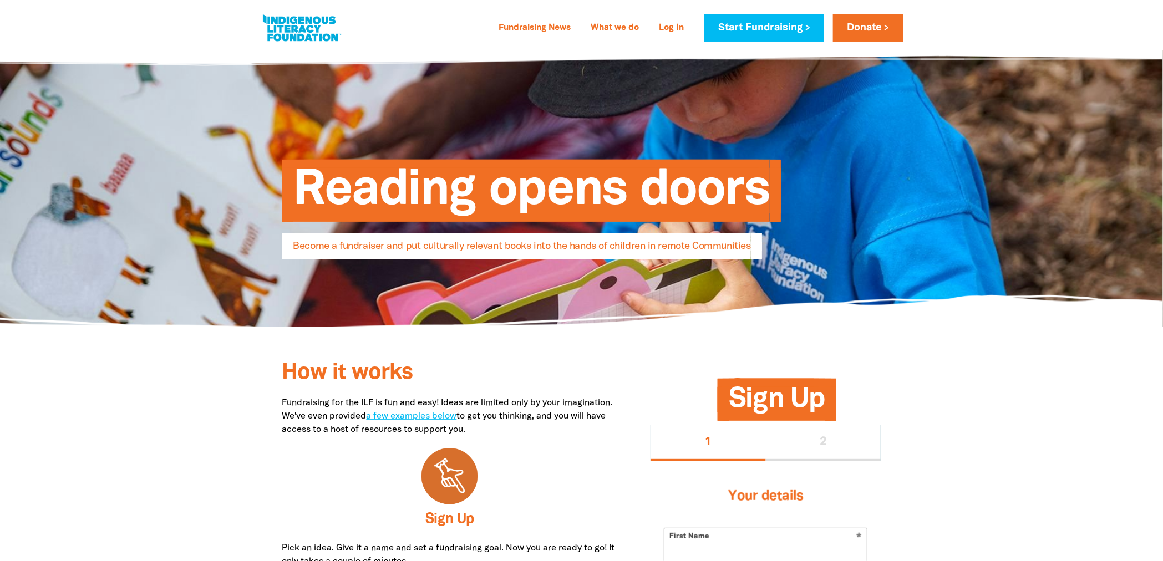
type input "Gadigal"
type input "[STREET_ADDRESS]"
